Goal: Find specific page/section: Find specific page/section

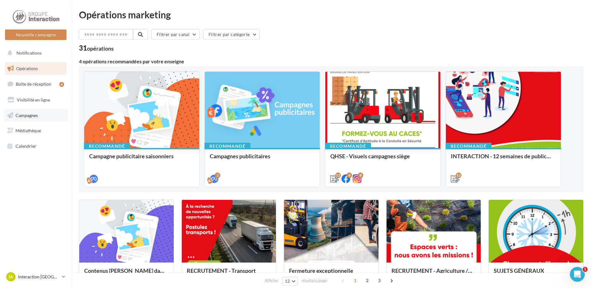
click at [29, 114] on span "Campagnes" at bounding box center [27, 114] width 22 height 5
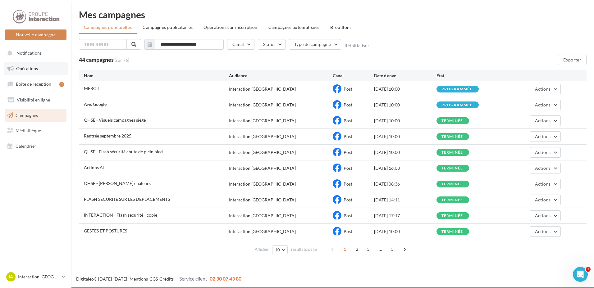
click at [29, 66] on span "Opérations" at bounding box center [27, 68] width 22 height 5
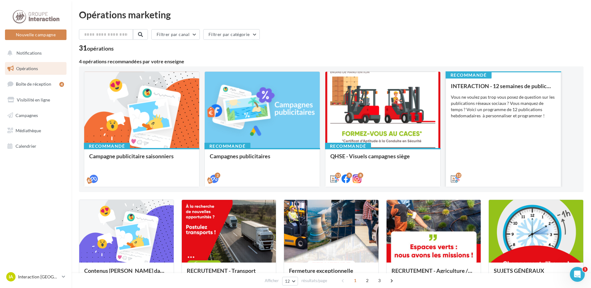
click at [494, 115] on div "Vous ne voulez pas trop vous posez de question sur les publications réseaux soc…" at bounding box center [503, 106] width 105 height 25
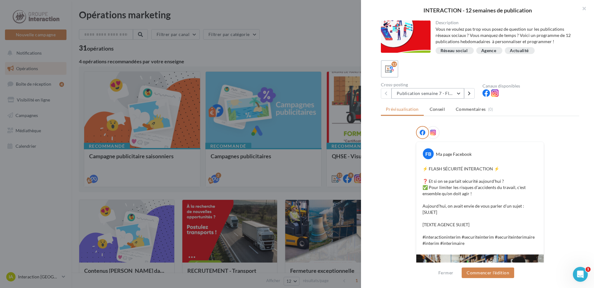
click at [460, 94] on button "Publication semaine 7 - Flash sécurité" at bounding box center [427, 93] width 73 height 11
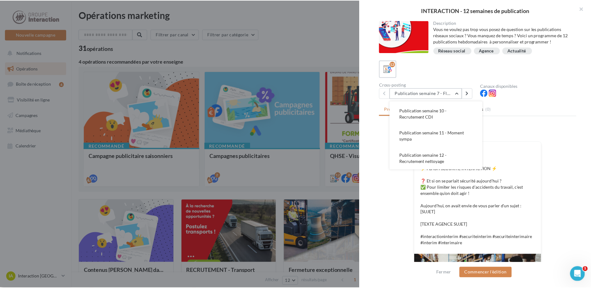
scroll to position [31, 0]
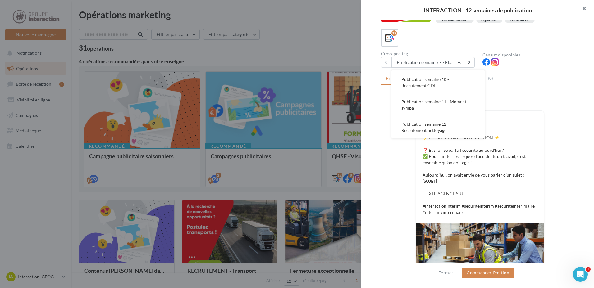
click at [580, 8] on button "button" at bounding box center [581, 9] width 25 height 19
